Goal: Task Accomplishment & Management: Manage account settings

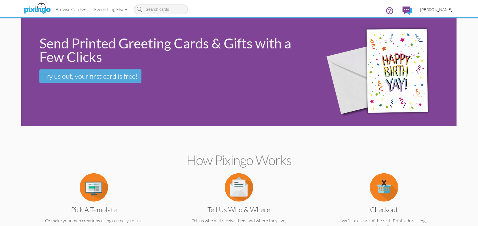
click at [448, 10] on span "[PERSON_NAME]" at bounding box center [437, 9] width 32 height 5
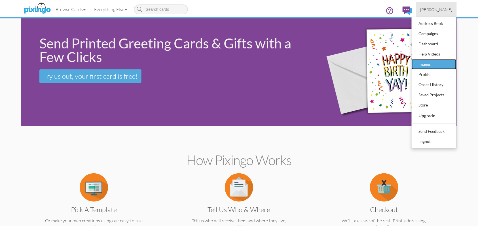
click at [427, 65] on div "Images" at bounding box center [434, 64] width 33 height 9
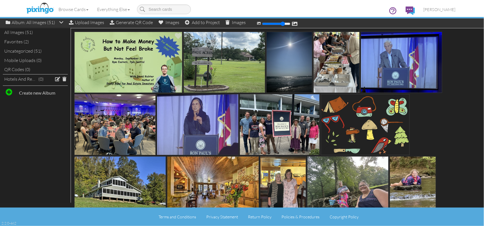
click at [137, 63] on img at bounding box center [128, 62] width 108 height 61
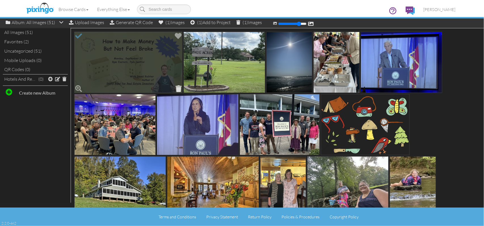
click at [180, 90] on span at bounding box center [178, 89] width 9 height 10
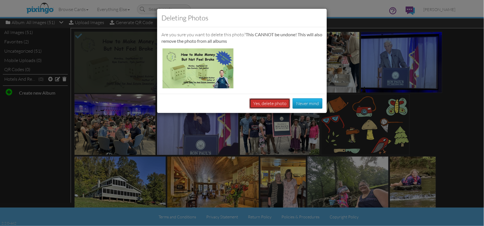
click at [261, 105] on button "Yes, delete photo" at bounding box center [269, 103] width 41 height 11
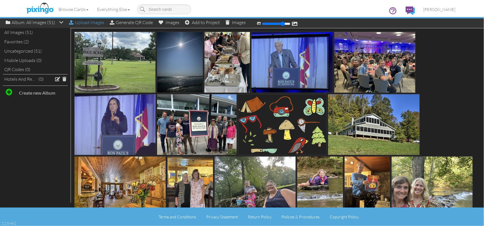
click at [83, 23] on div "Upload Images" at bounding box center [86, 22] width 35 height 8
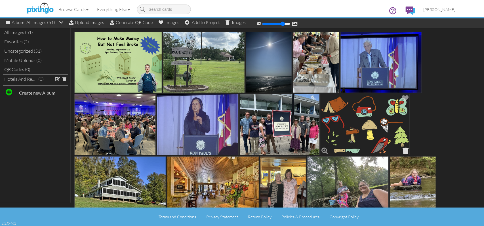
click at [406, 151] on span at bounding box center [406, 151] width 9 height 10
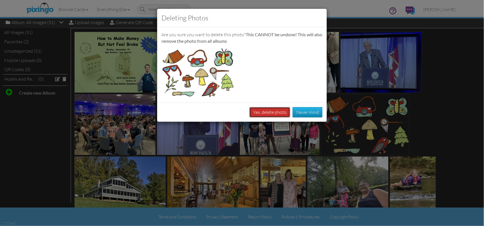
click at [284, 110] on button "Yes, delete photo" at bounding box center [269, 112] width 41 height 11
